Goal: Communication & Community: Answer question/provide support

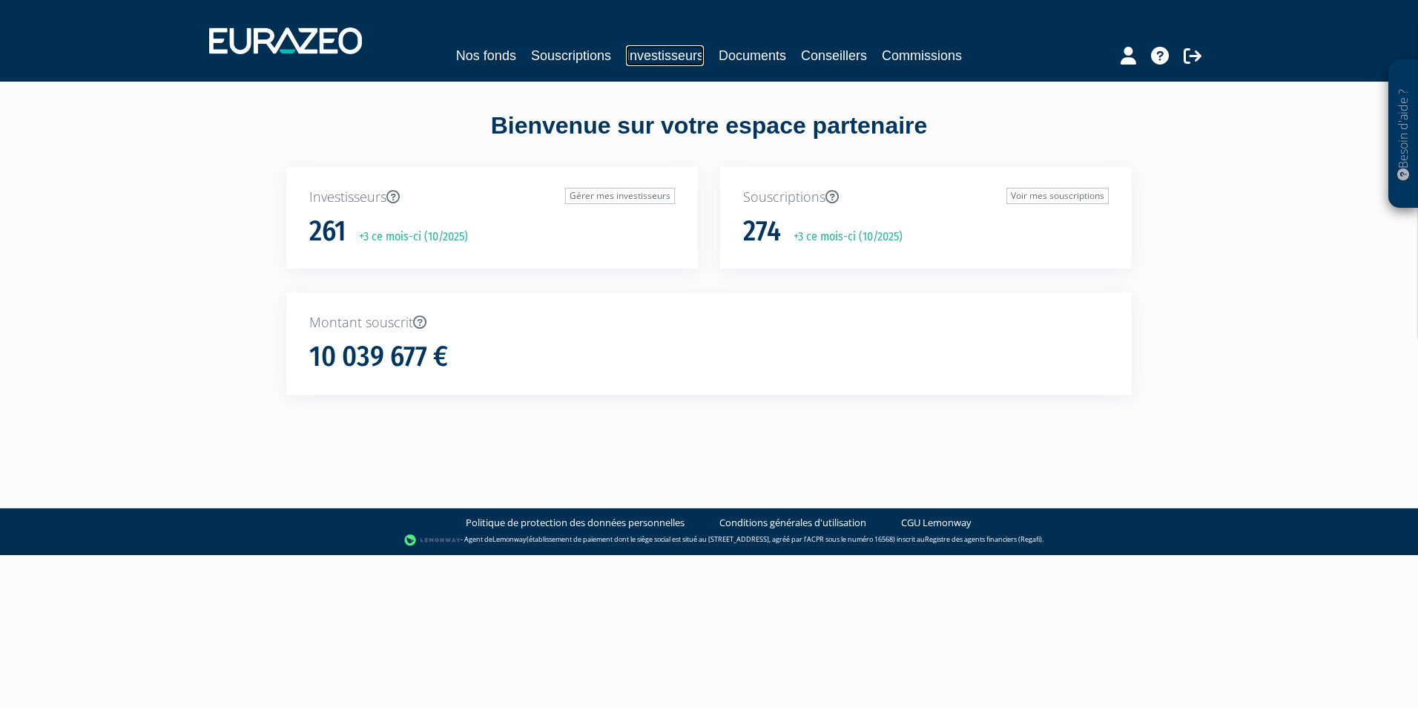
click at [694, 59] on link "Investisseurs" at bounding box center [665, 55] width 78 height 21
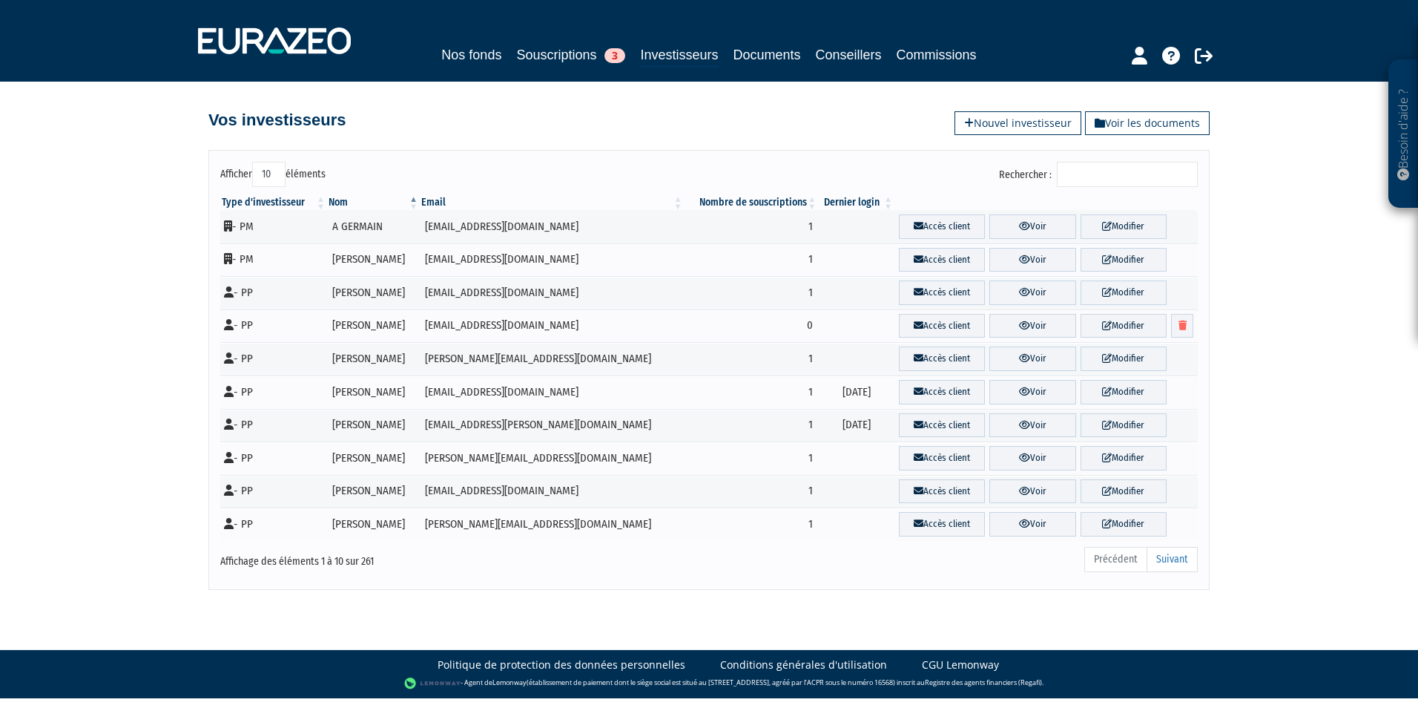
click at [1142, 181] on input "Rechercher :" at bounding box center [1127, 174] width 141 height 25
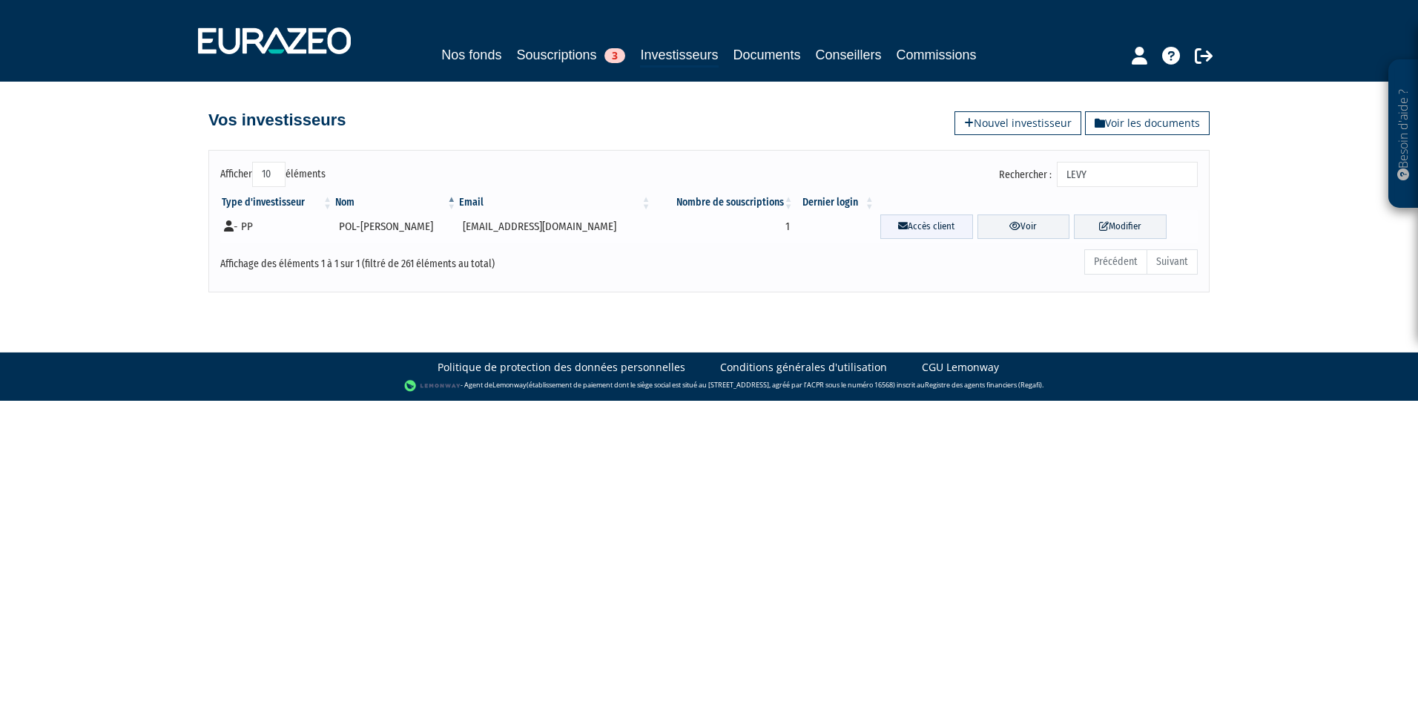
type input "LEVY"
click at [896, 226] on link "Accès client" at bounding box center [927, 226] width 93 height 24
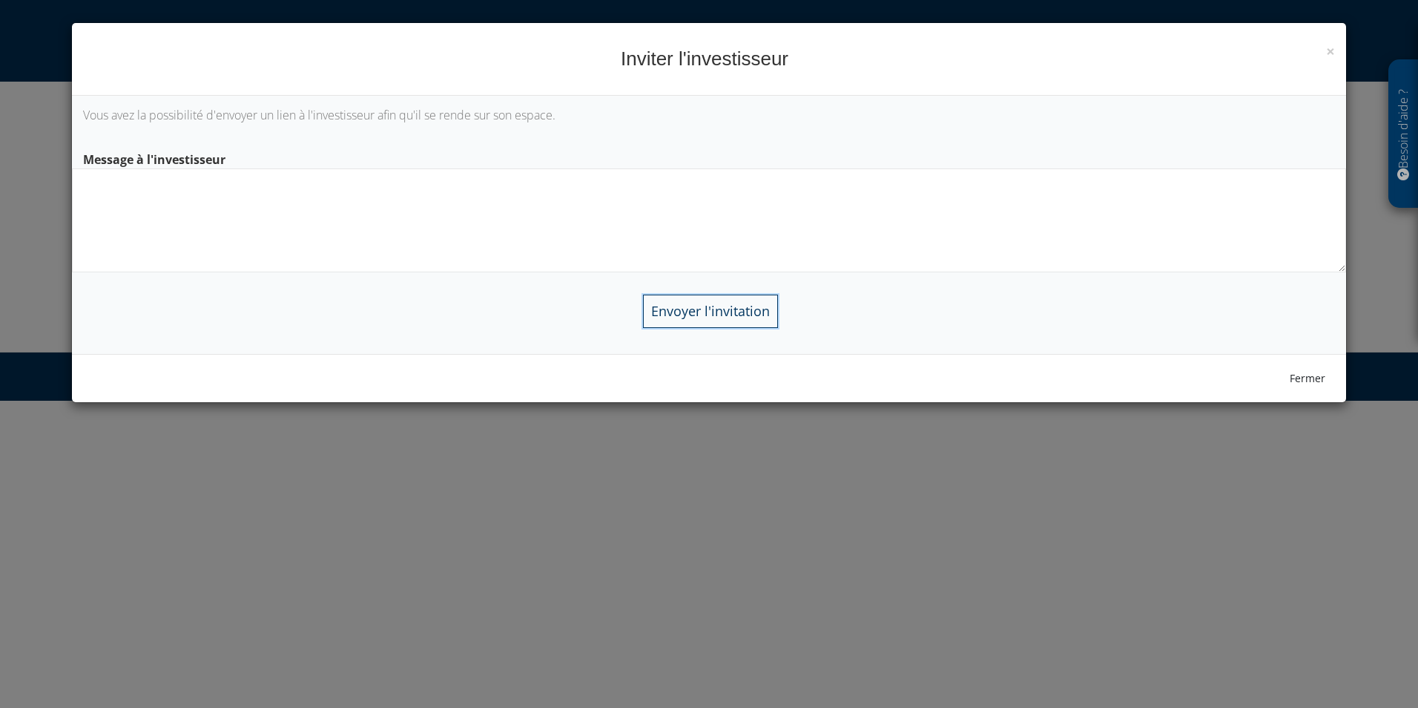
click at [750, 317] on input "Envoyer l'invitation" at bounding box center [710, 310] width 135 height 33
